Goal: Find specific fact: Find contact information

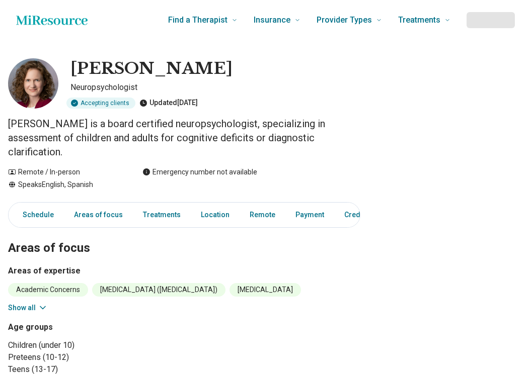
scroll to position [422, 0]
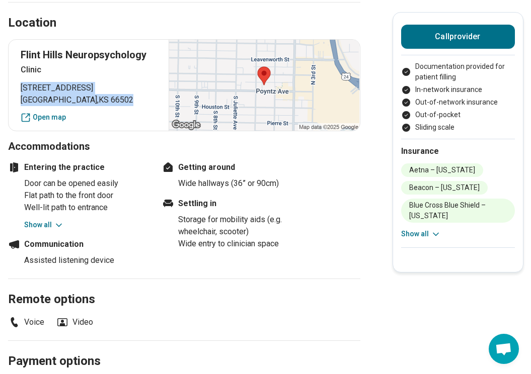
drag, startPoint x: 108, startPoint y: 90, endPoint x: 17, endPoint y: 75, distance: 92.8
click at [17, 75] on div "Flint Hills Neuropsychology Clinic [STREET_ADDRESS] Open map" at bounding box center [184, 85] width 352 height 92
copy p "[STREET_ADDRESS]"
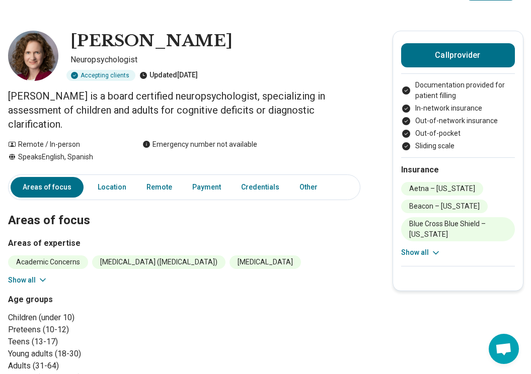
scroll to position [11, 0]
